Goal: Information Seeking & Learning: Learn about a topic

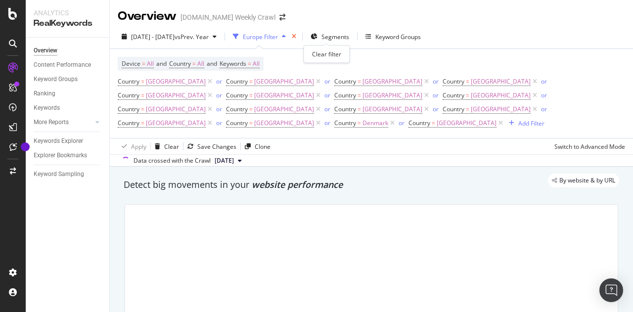
click at [296, 36] on icon "times" at bounding box center [294, 37] width 4 height 6
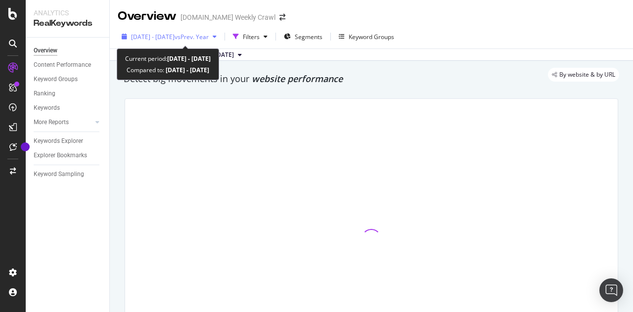
click at [209, 33] on span "vs Prev. Year" at bounding box center [191, 37] width 34 height 8
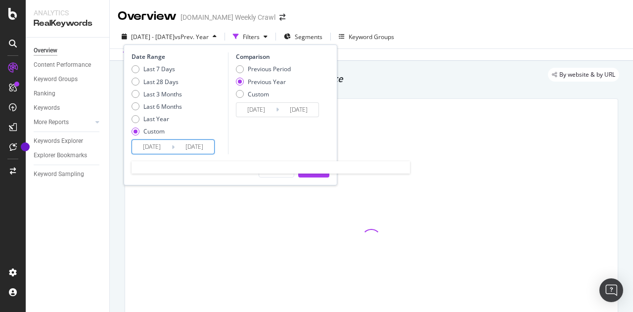
click at [168, 145] on input "[DATE]" at bounding box center [152, 147] width 40 height 14
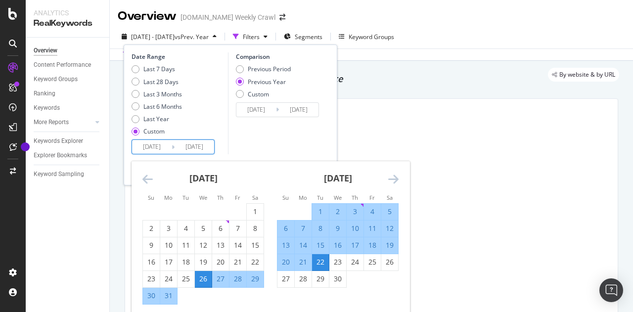
click at [389, 181] on icon "Move forward to switch to the next month." at bounding box center [393, 179] width 10 height 12
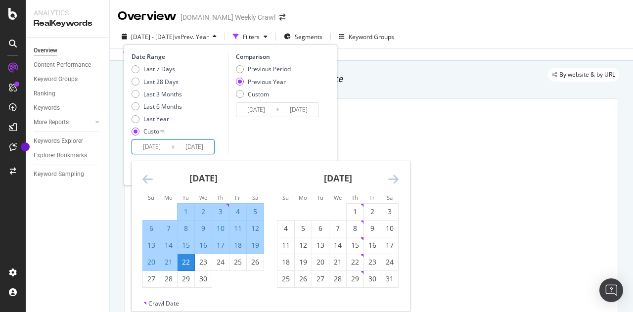
click at [389, 181] on icon "Move forward to switch to the next month." at bounding box center [393, 179] width 10 height 12
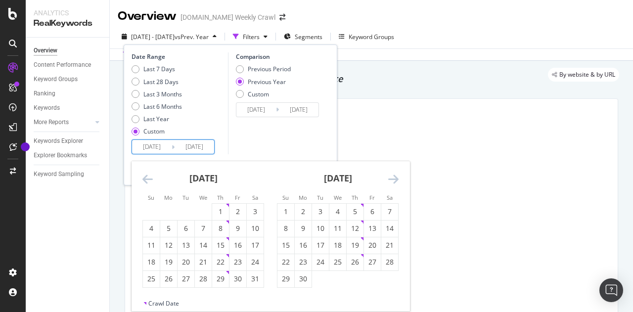
click at [389, 181] on icon "Move forward to switch to the next month." at bounding box center [393, 179] width 10 height 12
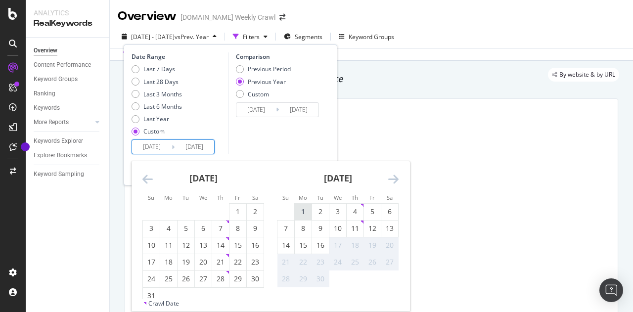
click at [302, 212] on div "1" at bounding box center [303, 212] width 17 height 10
type input "[DATE]"
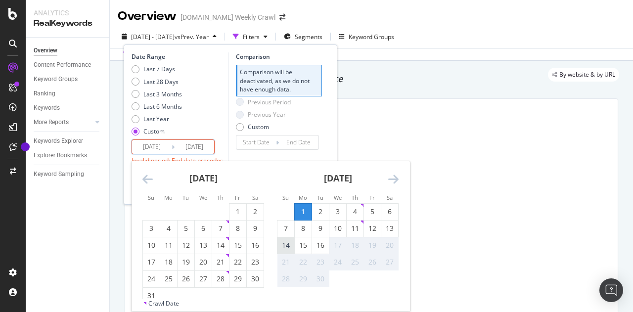
click at [282, 244] on div "14" at bounding box center [285, 245] width 17 height 10
type input "[DATE]"
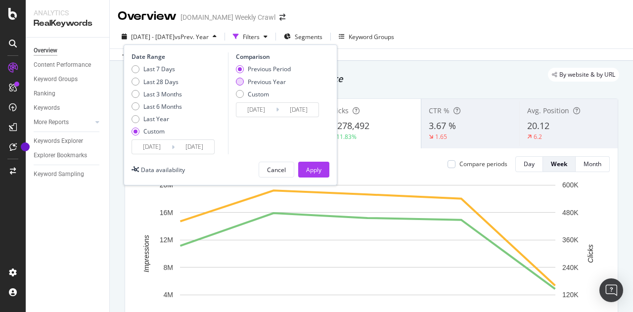
click at [258, 83] on div "Previous Year" at bounding box center [267, 82] width 38 height 8
type input "[DATE]"
click at [310, 174] on div "Apply" at bounding box center [313, 169] width 15 height 15
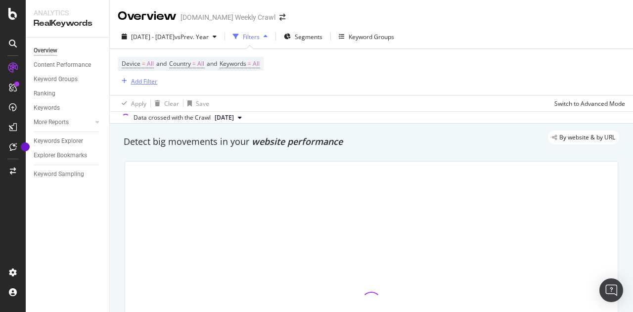
click at [149, 82] on div "Add Filter" at bounding box center [144, 81] width 26 height 8
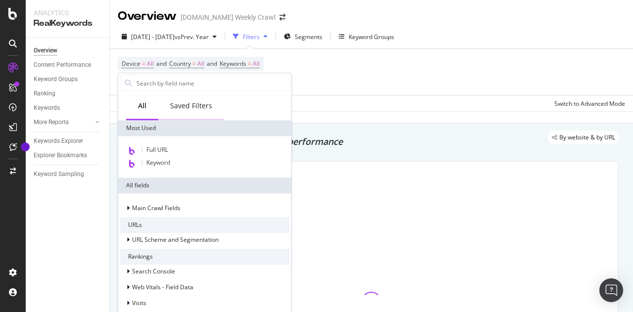
click at [202, 101] on div "Saved Filters" at bounding box center [191, 106] width 42 height 10
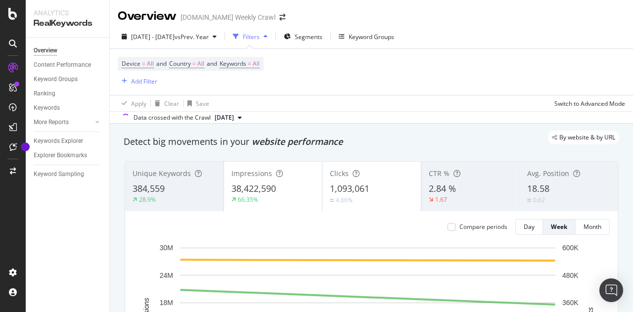
click at [340, 90] on div "Device = All and Country = All and Keywords = All Add Filter" at bounding box center [371, 72] width 507 height 46
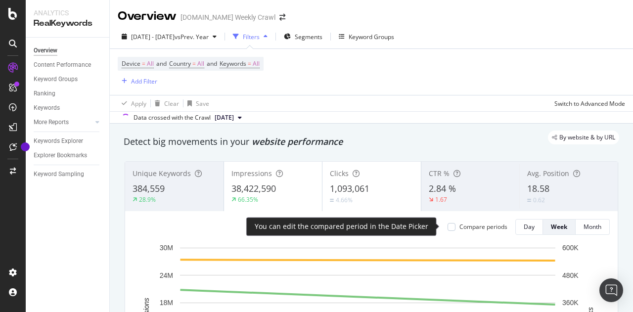
click at [451, 226] on div "Compare periods" at bounding box center [477, 226] width 60 height 8
click at [447, 226] on div at bounding box center [451, 227] width 8 height 8
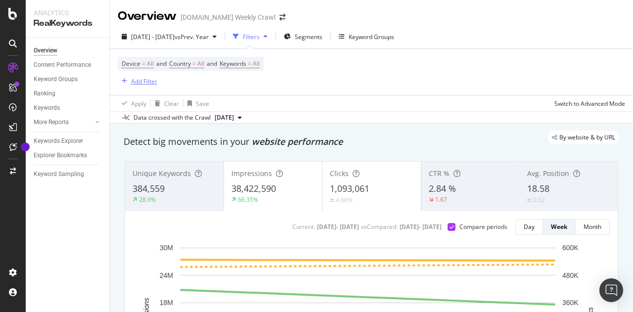
click at [140, 83] on div "Add Filter" at bounding box center [144, 81] width 26 height 8
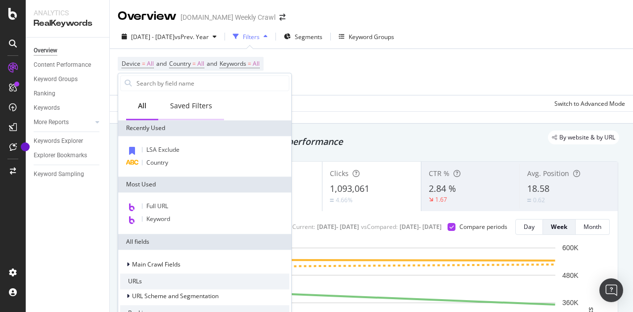
click at [194, 109] on div "Saved Filters" at bounding box center [191, 106] width 42 height 10
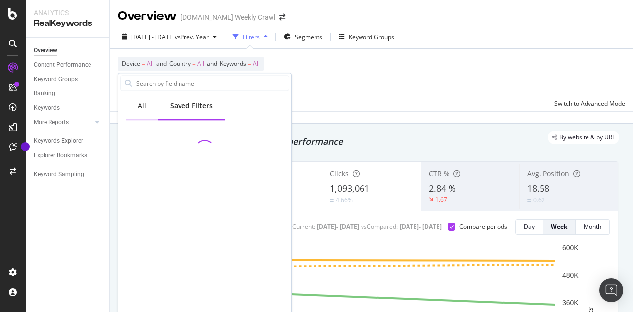
click at [135, 108] on div "All" at bounding box center [142, 106] width 32 height 27
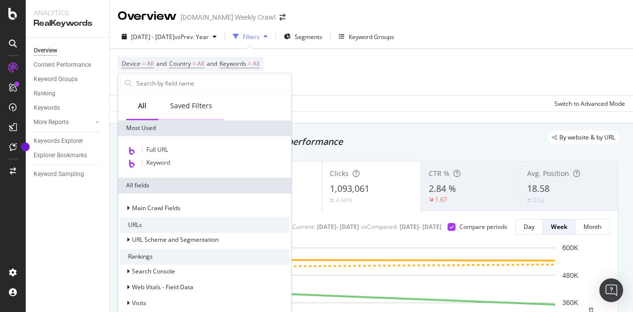
click at [185, 108] on div "Saved Filters" at bounding box center [191, 106] width 42 height 10
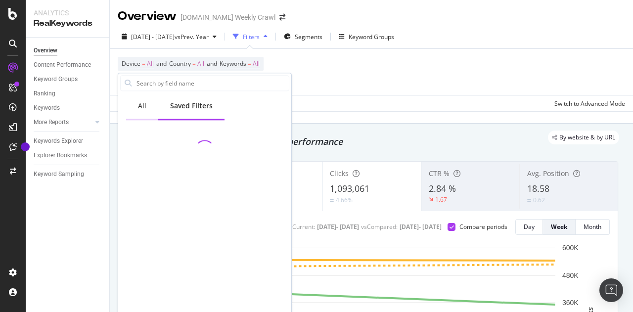
click at [146, 107] on div "All" at bounding box center [142, 106] width 32 height 27
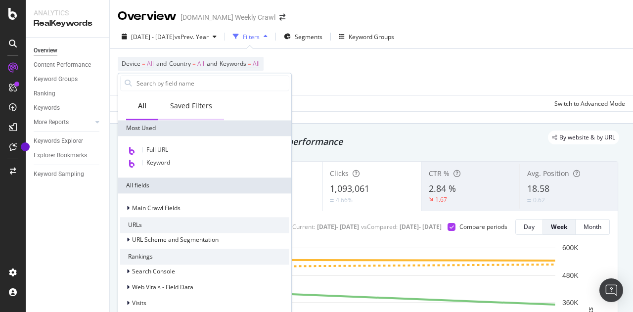
click at [185, 99] on div "Saved Filters" at bounding box center [191, 106] width 66 height 27
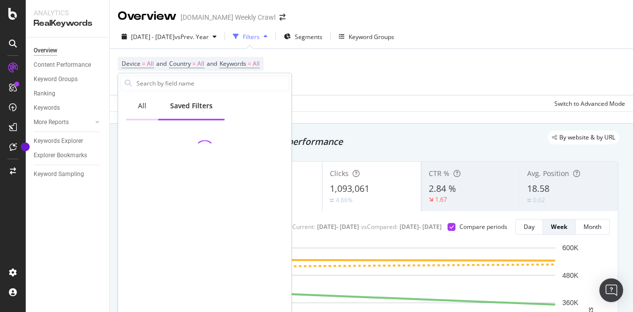
click at [146, 110] on div "All" at bounding box center [142, 106] width 32 height 27
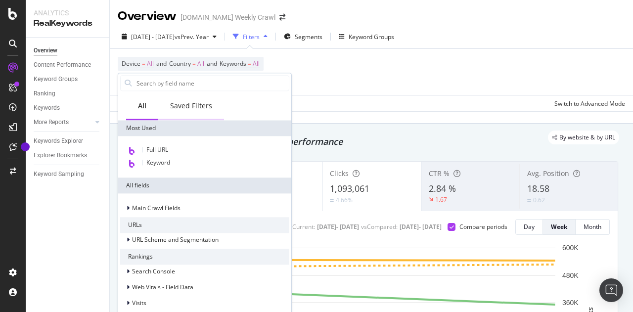
click at [176, 111] on div "Saved Filters" at bounding box center [191, 106] width 66 height 27
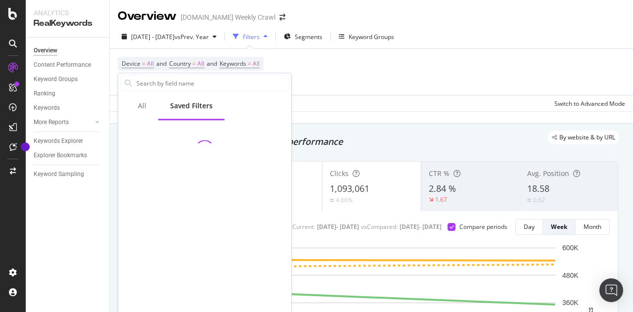
click at [361, 86] on div "Device = All and Country = All and Keywords = All Add Filter" at bounding box center [371, 72] width 507 height 46
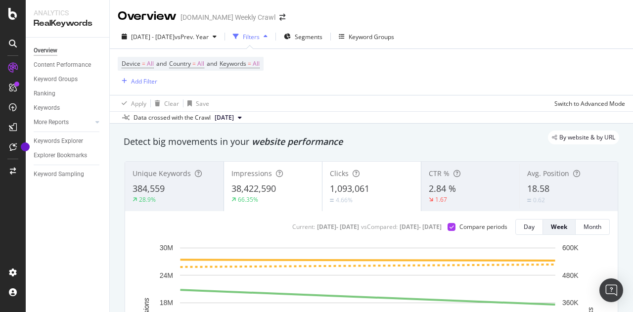
click at [259, 35] on div "Filters" at bounding box center [251, 37] width 17 height 8
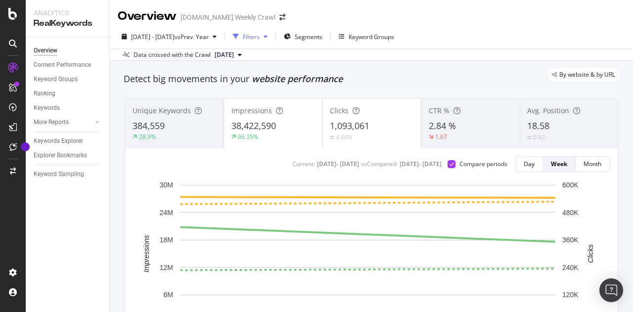
click at [259, 35] on div "Filters" at bounding box center [251, 37] width 17 height 8
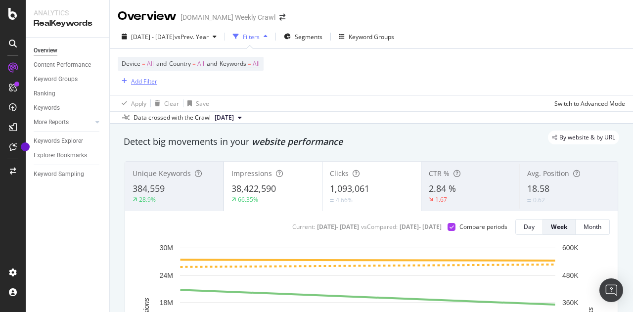
click at [120, 81] on div "button" at bounding box center [124, 81] width 13 height 6
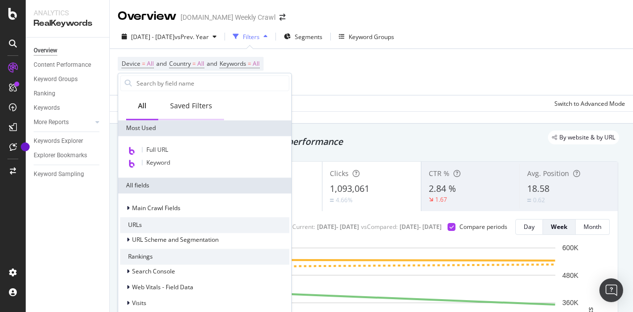
click at [184, 111] on div "Saved Filters" at bounding box center [191, 106] width 66 height 27
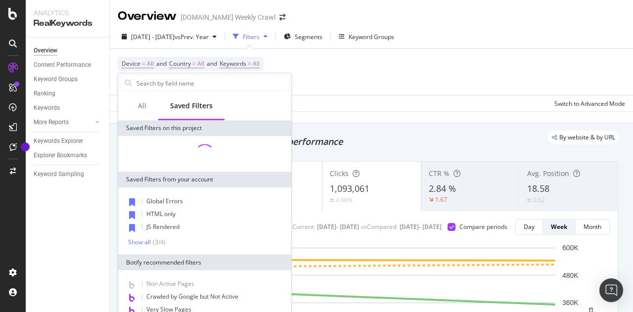
scroll to position [13, 0]
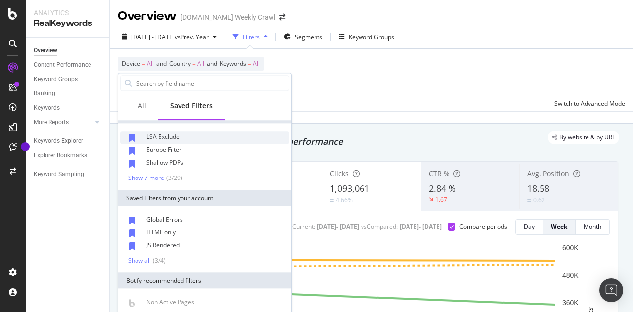
click at [175, 140] on div "LSA Exclude" at bounding box center [204, 137] width 169 height 13
